Goal: Transaction & Acquisition: Purchase product/service

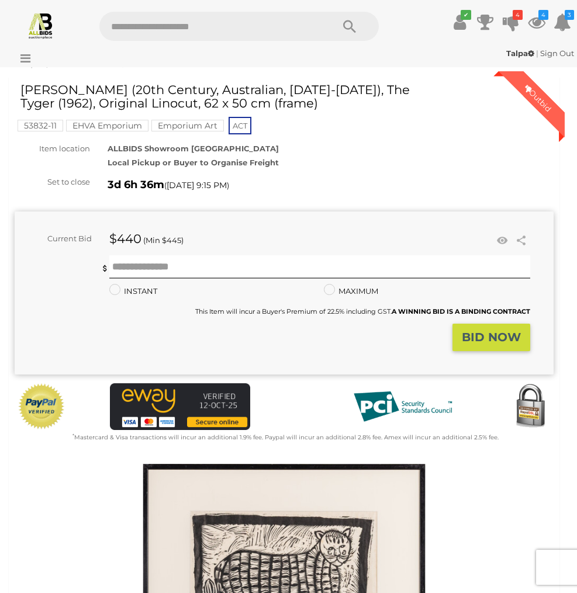
scroll to position [33, 0]
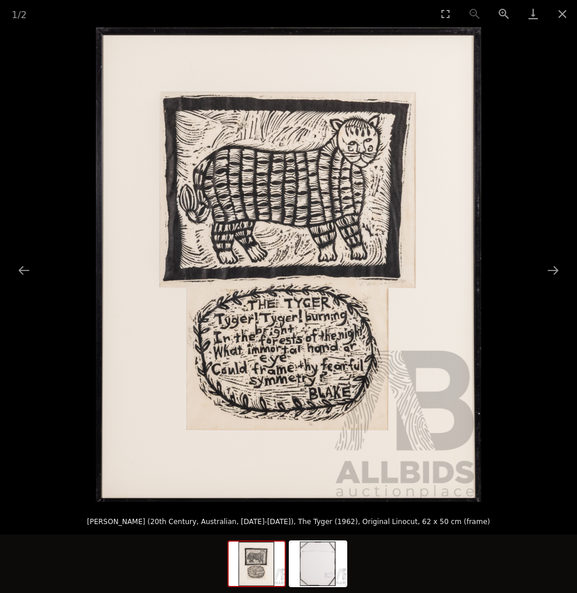
click at [272, 188] on img at bounding box center [288, 264] width 385 height 474
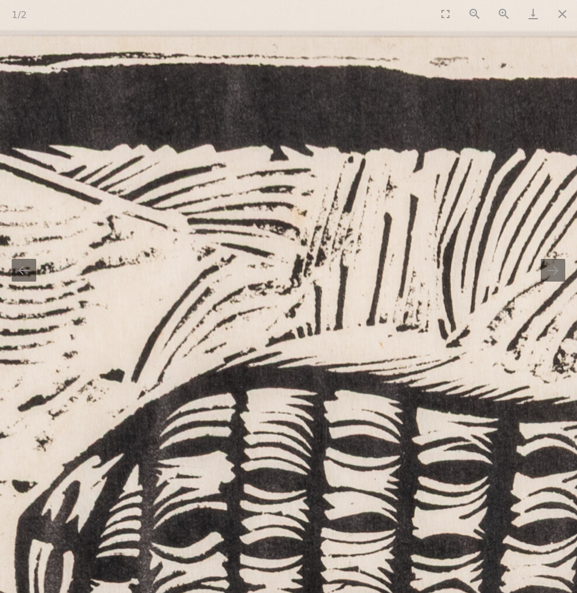
drag, startPoint x: 263, startPoint y: 180, endPoint x: 495, endPoint y: 539, distance: 427.3
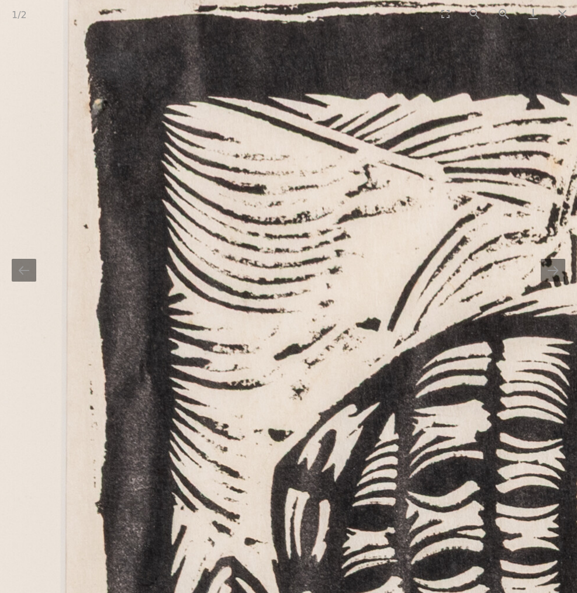
drag, startPoint x: 297, startPoint y: 493, endPoint x: 403, endPoint y: 79, distance: 427.7
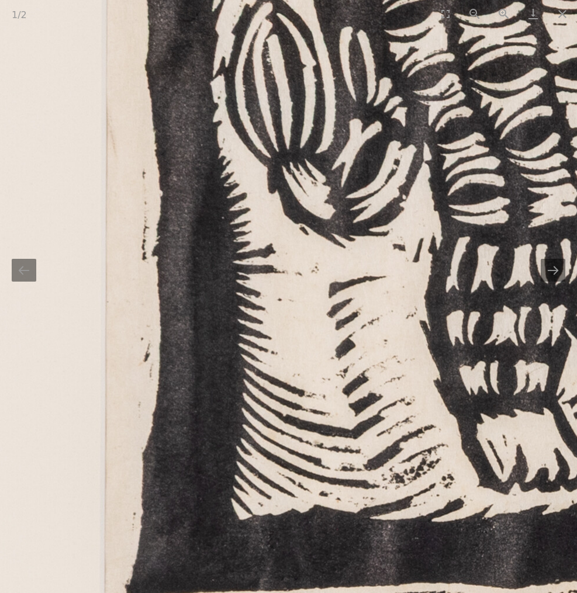
drag, startPoint x: 250, startPoint y: 426, endPoint x: 294, endPoint y: 68, distance: 361.4
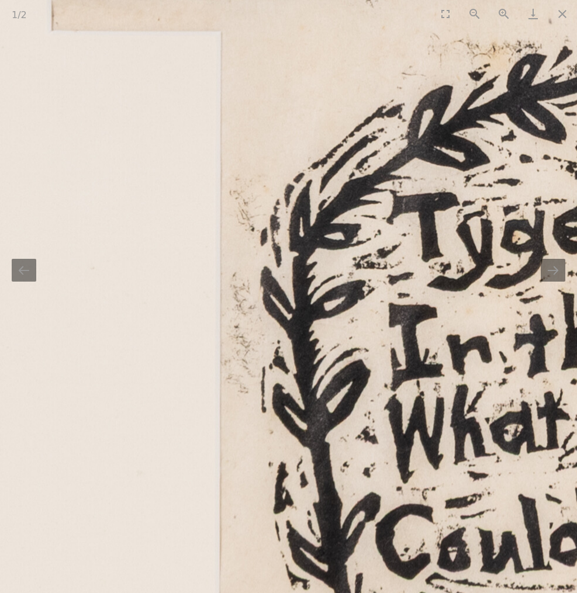
drag, startPoint x: 299, startPoint y: 163, endPoint x: 214, endPoint y: 523, distance: 369.9
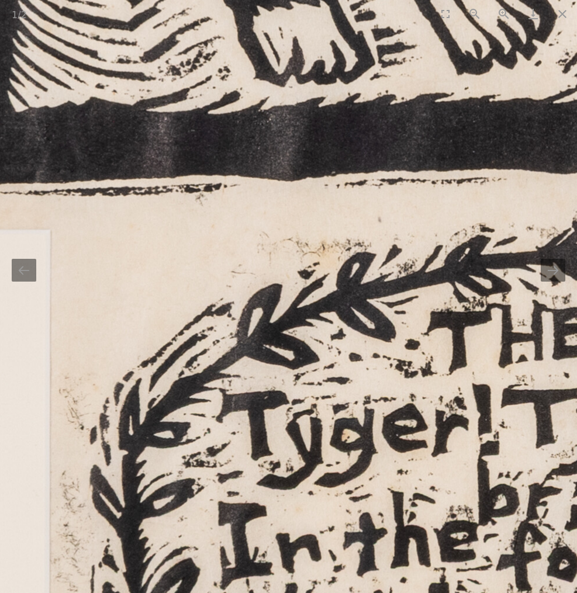
drag, startPoint x: 399, startPoint y: 256, endPoint x: 243, endPoint y: 363, distance: 189.1
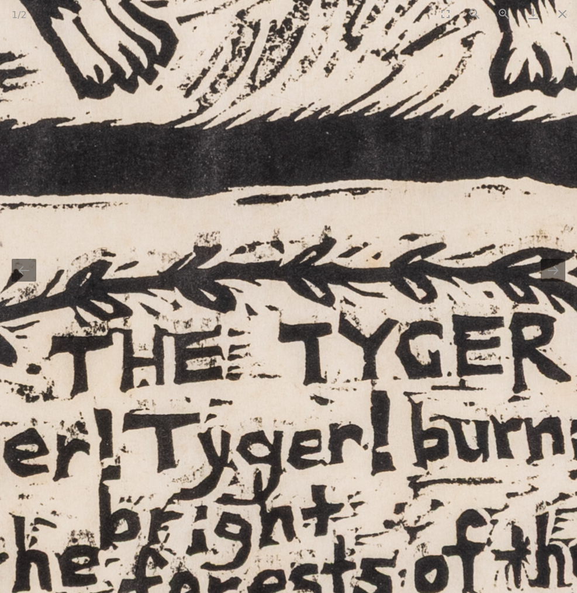
drag, startPoint x: 409, startPoint y: 338, endPoint x: 62, endPoint y: 351, distance: 347.3
click at [62, 351] on img at bounding box center [307, 111] width 2403 height 2959
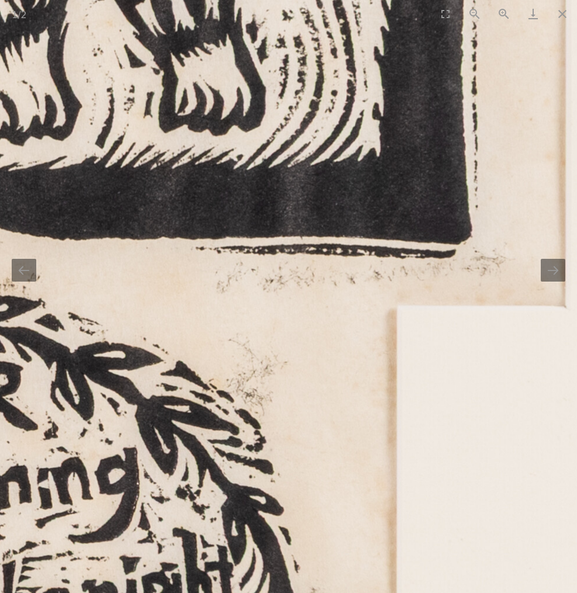
drag, startPoint x: 271, startPoint y: 353, endPoint x: 554, endPoint y: 405, distance: 288.7
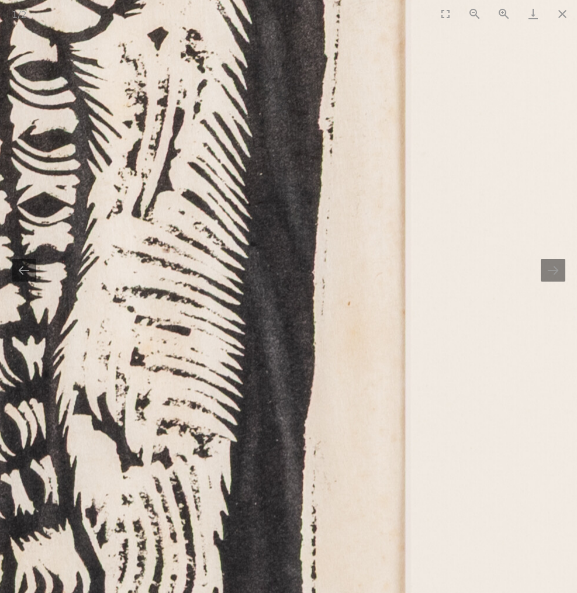
drag, startPoint x: 492, startPoint y: 150, endPoint x: 224, endPoint y: 627, distance: 547.0
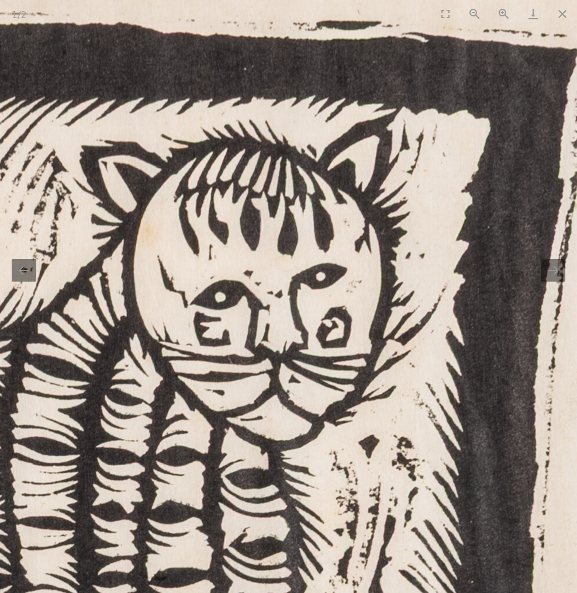
drag, startPoint x: 126, startPoint y: 168, endPoint x: 440, endPoint y: 247, distance: 323.5
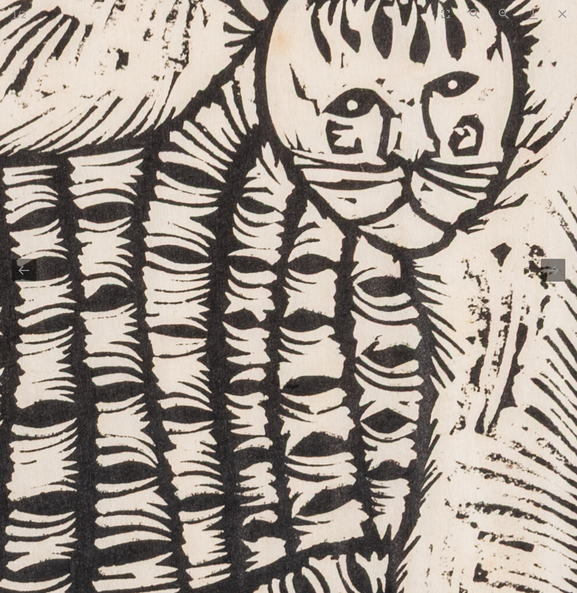
drag, startPoint x: 298, startPoint y: 469, endPoint x: 367, endPoint y: 281, distance: 199.8
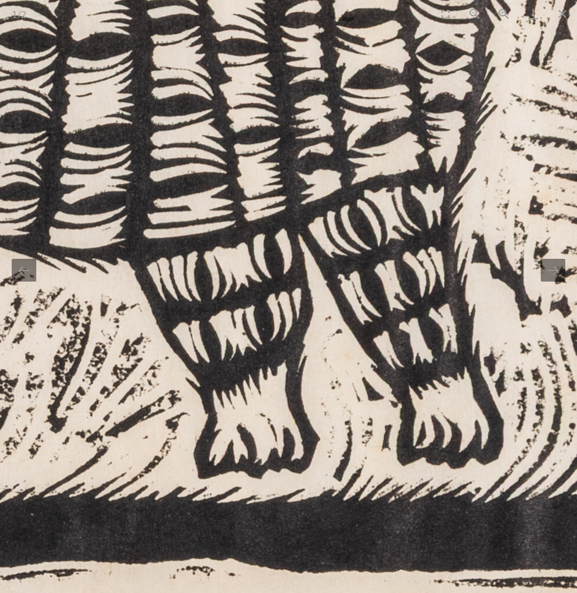
drag, startPoint x: 304, startPoint y: 391, endPoint x: 346, endPoint y: 39, distance: 355.4
click at [346, 39] on img at bounding box center [12, 493] width 2403 height 2959
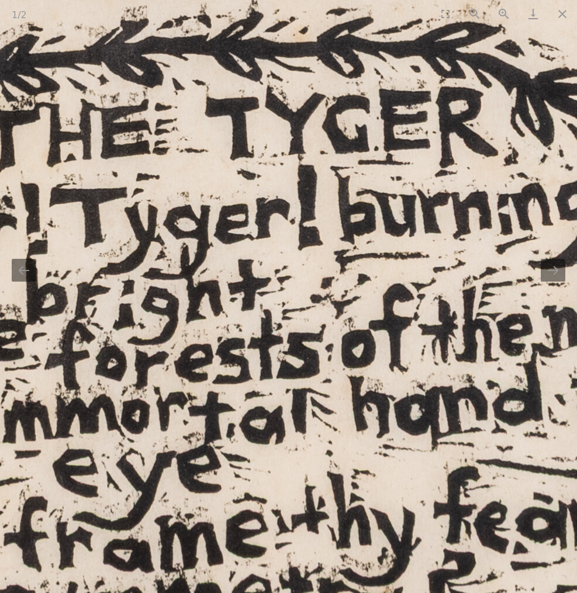
drag, startPoint x: 251, startPoint y: 351, endPoint x: 461, endPoint y: 112, distance: 317.5
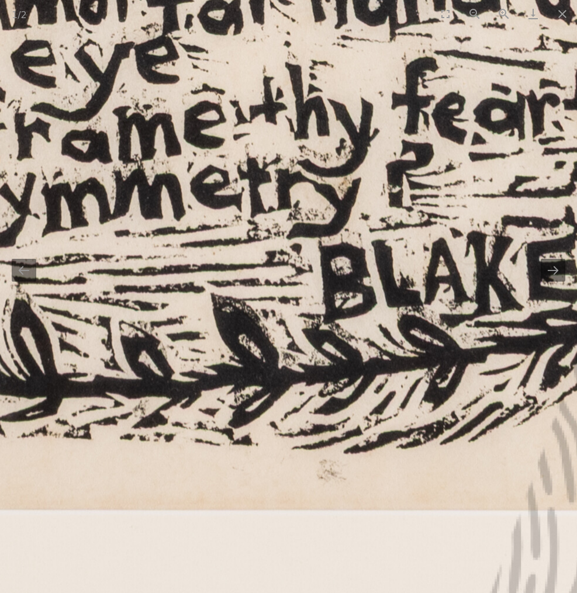
drag, startPoint x: 317, startPoint y: 476, endPoint x: 195, endPoint y: 216, distance: 287.2
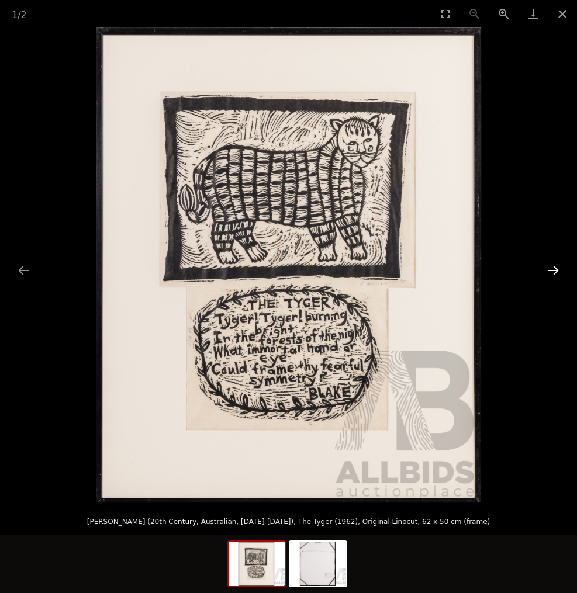
click at [554, 271] on button "Next slide" at bounding box center [552, 270] width 25 height 23
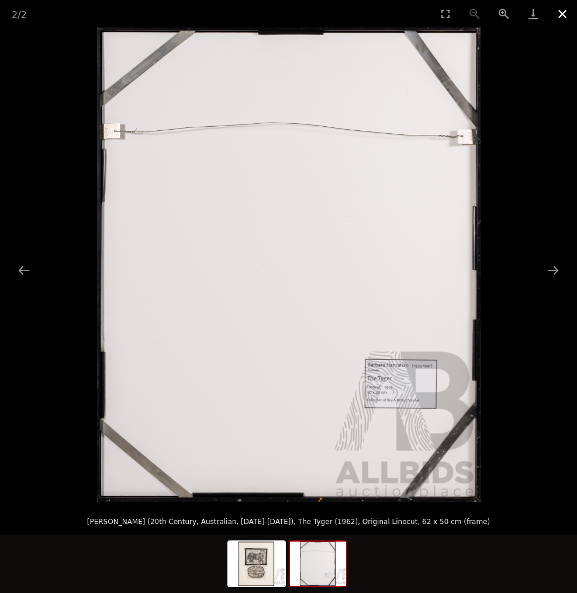
click at [560, 15] on button "Close gallery" at bounding box center [561, 13] width 29 height 27
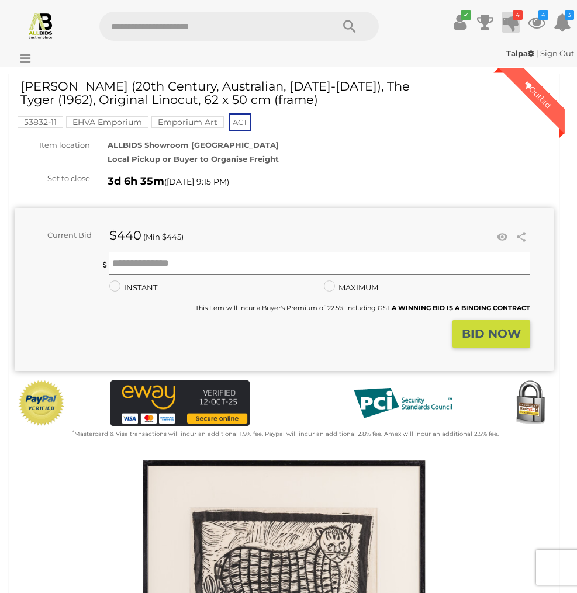
click at [512, 25] on icon at bounding box center [510, 22] width 16 height 21
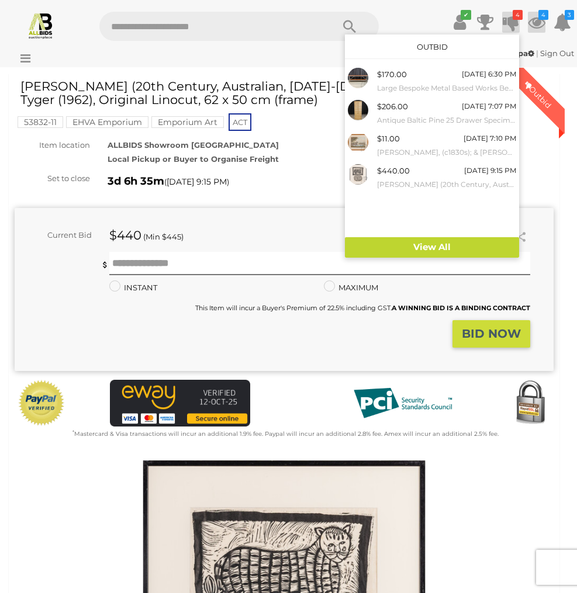
click at [535, 22] on icon at bounding box center [537, 22] width 18 height 21
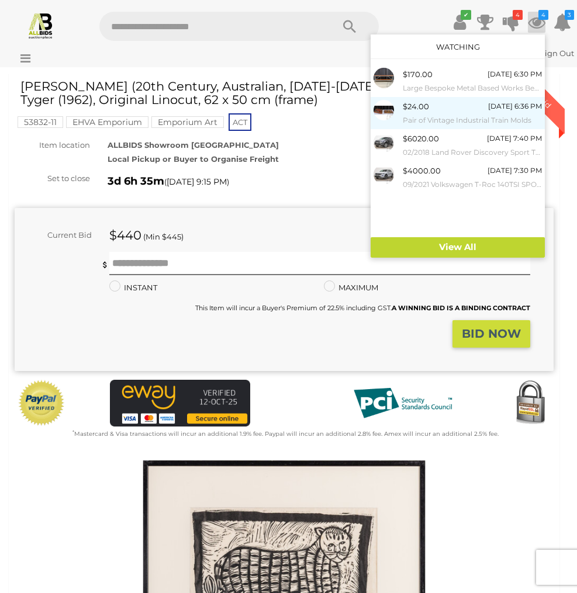
click at [422, 110] on span "$24.00" at bounding box center [416, 106] width 26 height 9
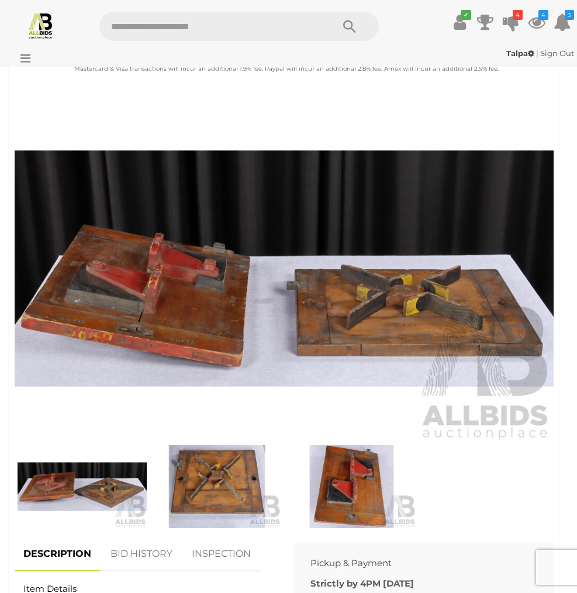
scroll to position [391, 0]
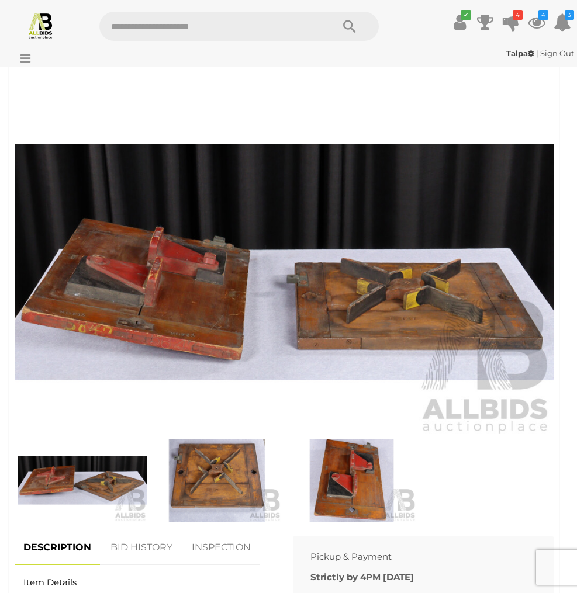
click at [161, 294] on img at bounding box center [284, 262] width 539 height 347
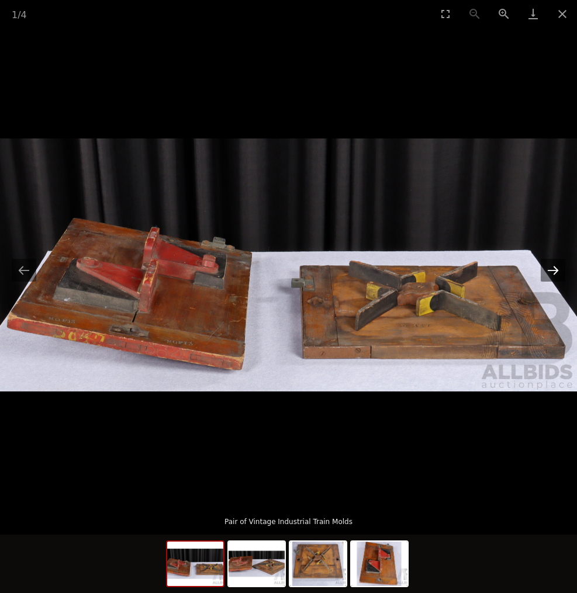
click at [563, 268] on button "Next slide" at bounding box center [552, 270] width 25 height 23
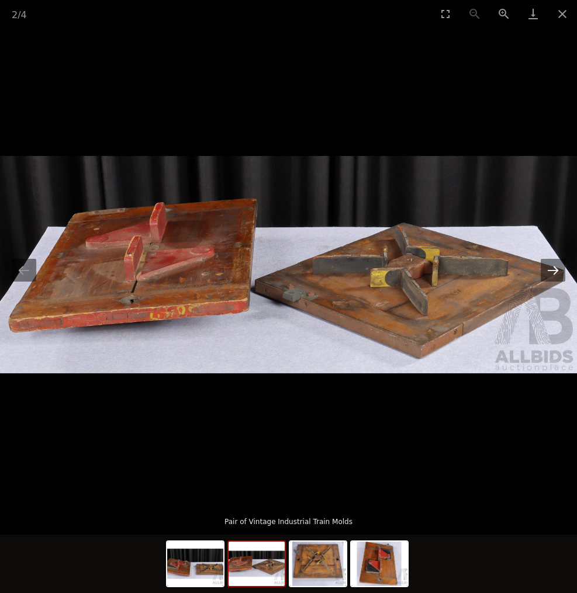
click at [554, 267] on button "Next slide" at bounding box center [552, 270] width 25 height 23
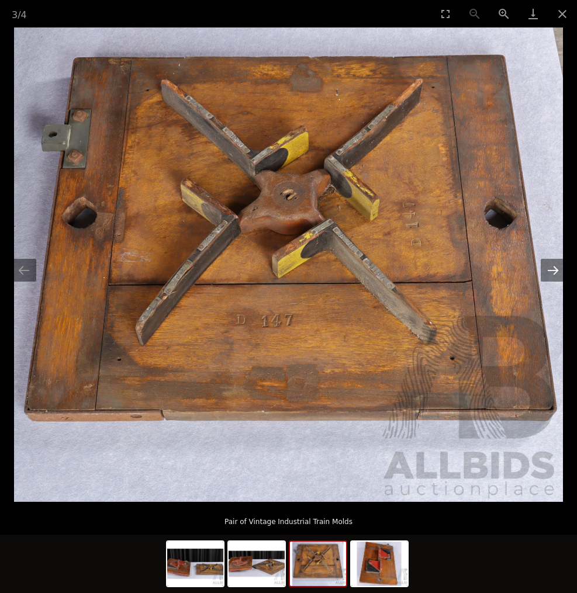
click at [554, 267] on button "Next slide" at bounding box center [552, 270] width 25 height 23
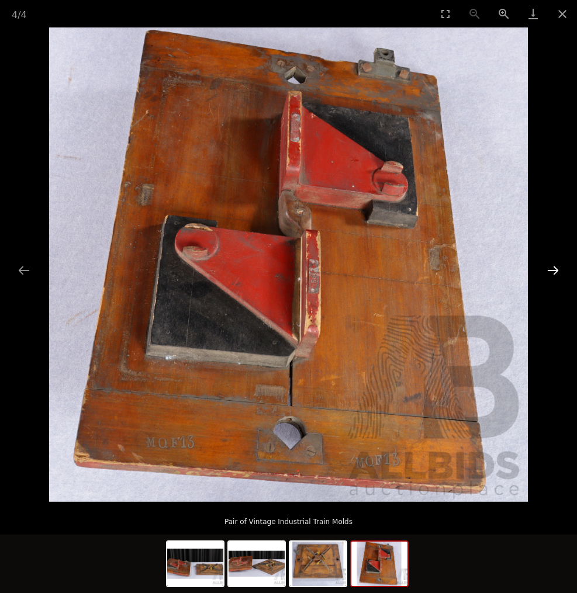
click at [554, 267] on button "Next slide" at bounding box center [552, 270] width 25 height 23
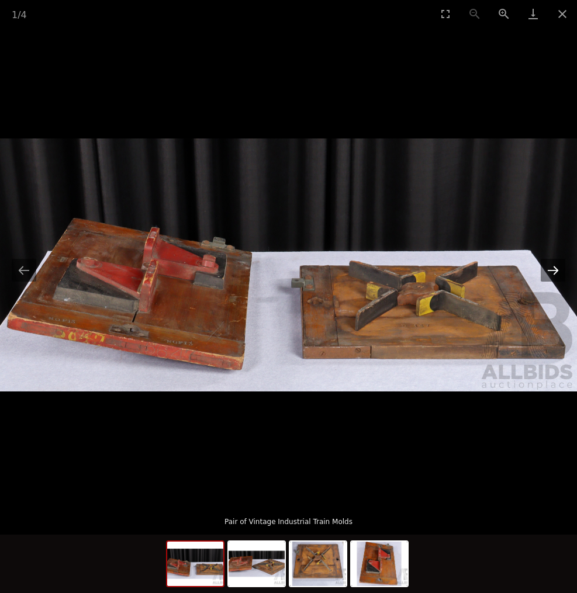
click at [554, 267] on button "Next slide" at bounding box center [552, 270] width 25 height 23
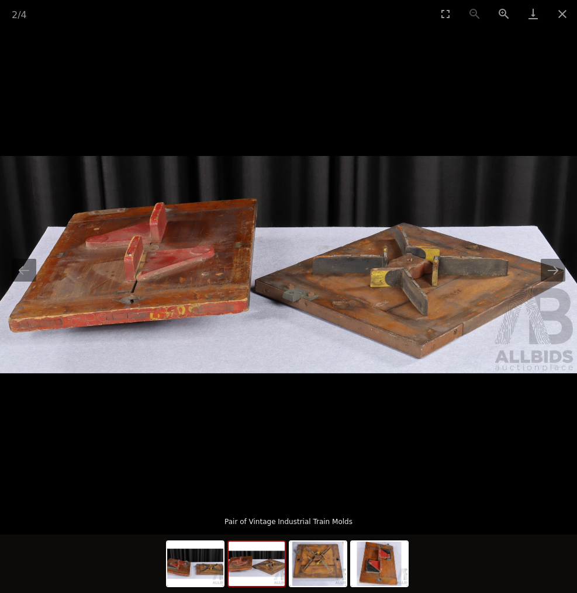
scroll to position [492, 0]
click at [561, 14] on button "Close gallery" at bounding box center [561, 13] width 29 height 27
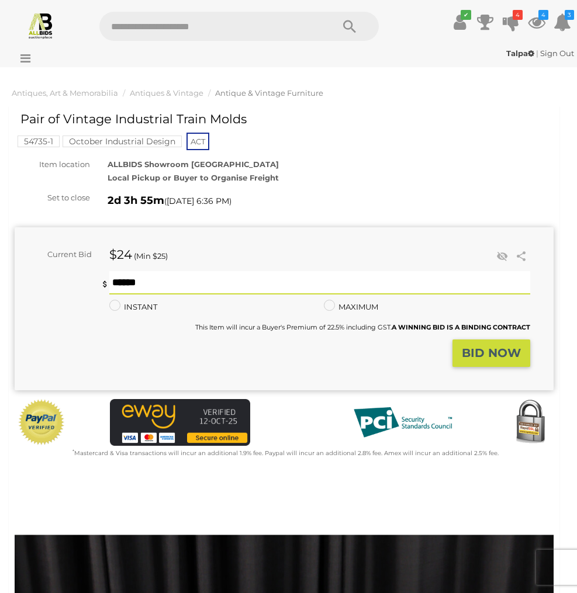
click at [170, 287] on input "text" at bounding box center [319, 282] width 421 height 23
type input "**"
click button "Share" at bounding box center [0, 0] width 0 height 0
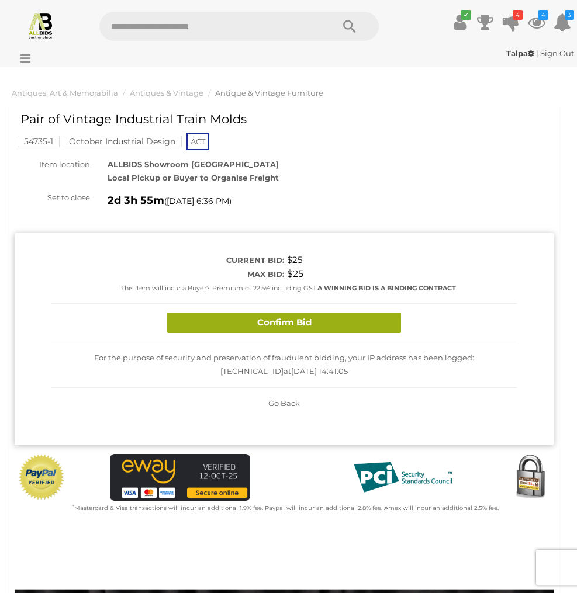
click at [297, 323] on button "Confirm Bid" at bounding box center [284, 323] width 234 height 20
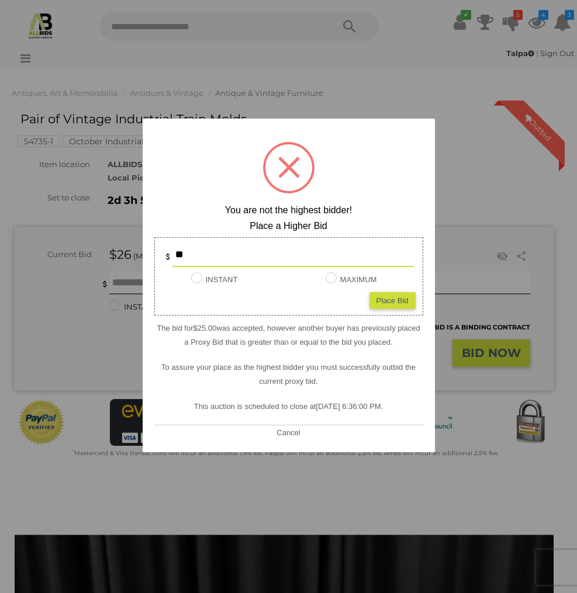
click at [212, 255] on input "**" at bounding box center [292, 255] width 241 height 23
type input "*"
type input "**"
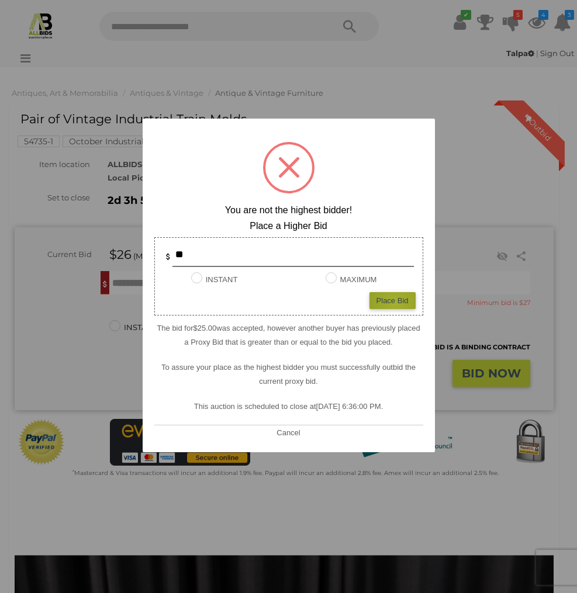
click at [395, 302] on div "Place Bid" at bounding box center [392, 300] width 46 height 17
type input "**"
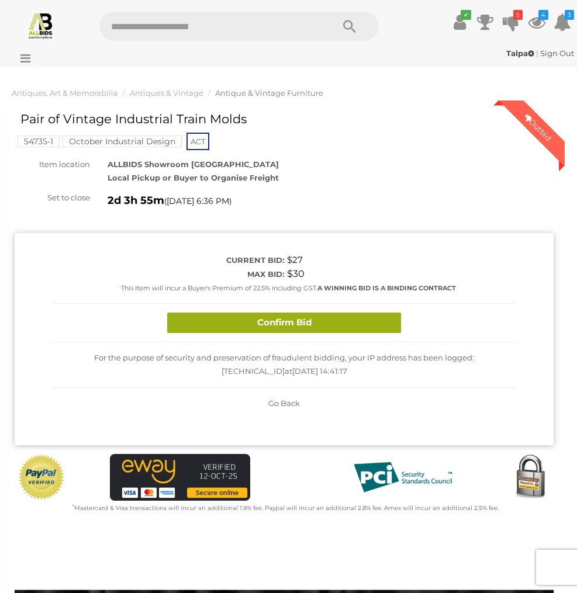
click at [308, 319] on button "Confirm Bid" at bounding box center [284, 323] width 234 height 20
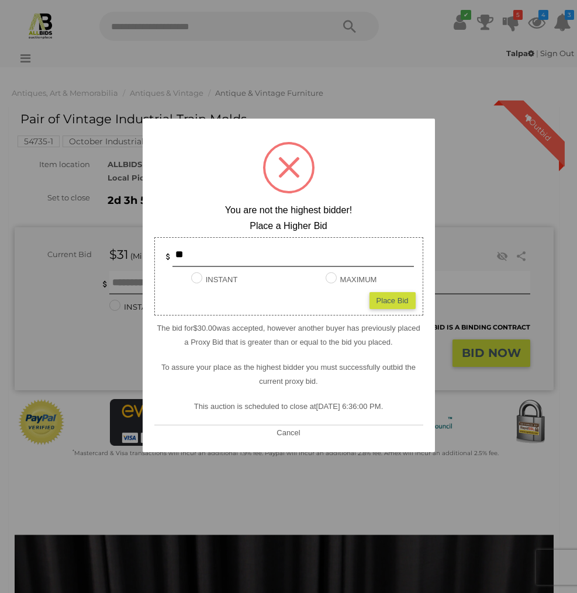
click at [286, 164] on span at bounding box center [289, 168] width 22 height 22
click at [301, 429] on button "Cancel" at bounding box center [288, 432] width 30 height 15
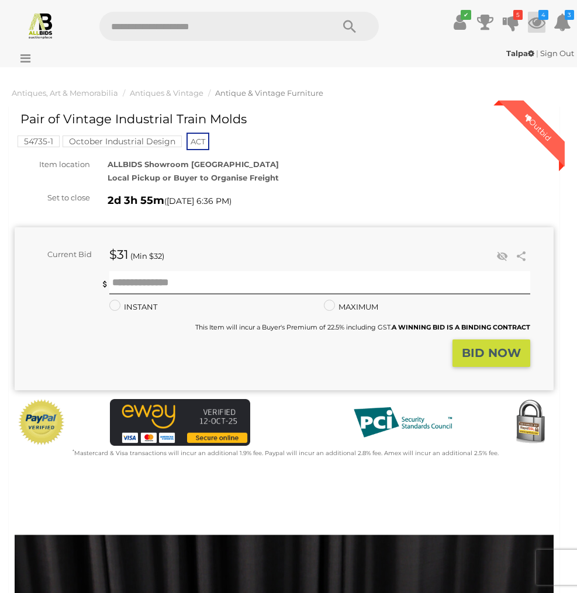
click at [542, 23] on icon at bounding box center [537, 22] width 18 height 21
